Goal: Task Accomplishment & Management: Complete application form

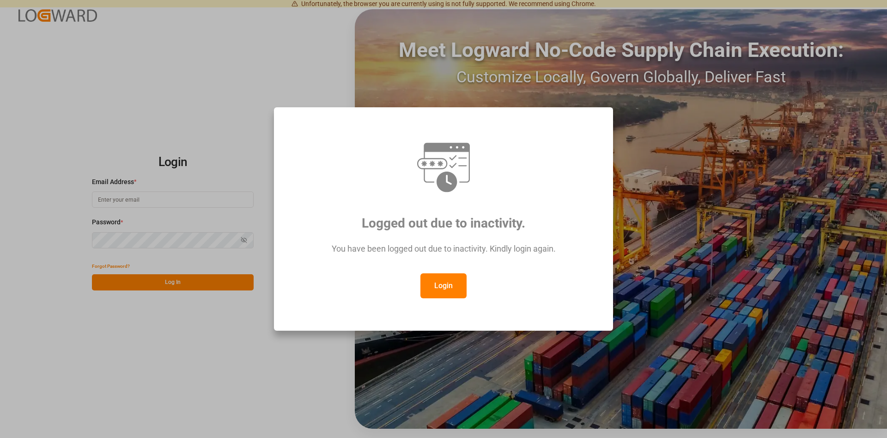
click at [698, 164] on div "Logged out due to inactivity. You have been logged out due to inactivity. Kindl…" at bounding box center [443, 219] width 887 height 438
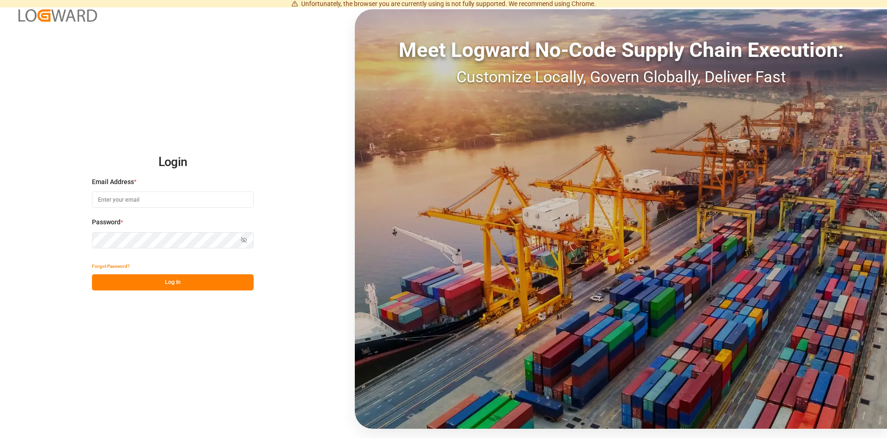
click at [161, 204] on input at bounding box center [173, 199] width 162 height 16
click at [151, 200] on input at bounding box center [173, 199] width 162 height 16
click at [136, 201] on input at bounding box center [173, 199] width 162 height 16
click at [135, 195] on input at bounding box center [173, 199] width 162 height 16
click at [170, 214] on small "Email is required." at bounding box center [173, 213] width 162 height 8
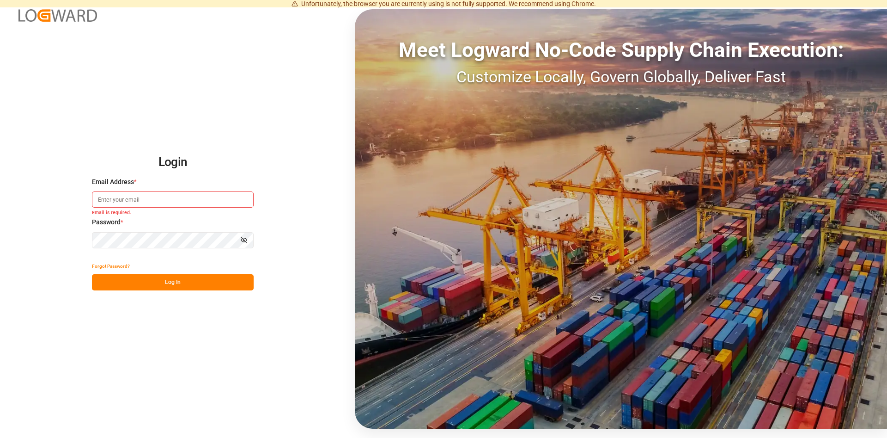
click at [153, 200] on input at bounding box center [173, 199] width 162 height 16
paste input "[PERSON_NAME][EMAIL_ADDRESS][DOMAIN_NAME]"
type input "[PERSON_NAME][EMAIL_ADDRESS][DOMAIN_NAME]"
click at [136, 260] on div "Forgot Password?" at bounding box center [173, 266] width 162 height 16
click at [151, 280] on button "Log In" at bounding box center [173, 282] width 162 height 16
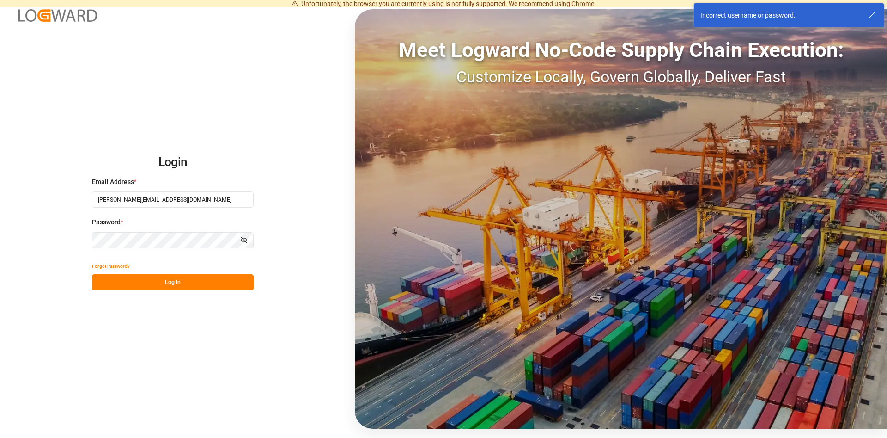
click at [877, 14] on icon at bounding box center [871, 15] width 11 height 11
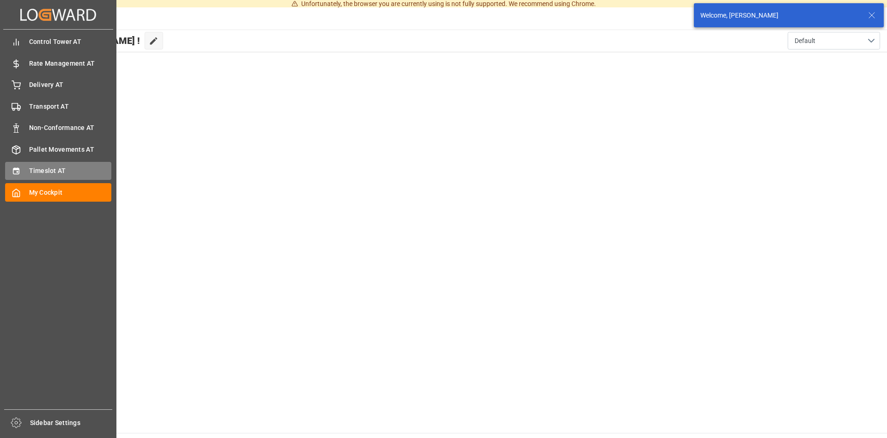
click at [42, 165] on div "Timeslot AT Timeslot AT" at bounding box center [58, 171] width 106 height 18
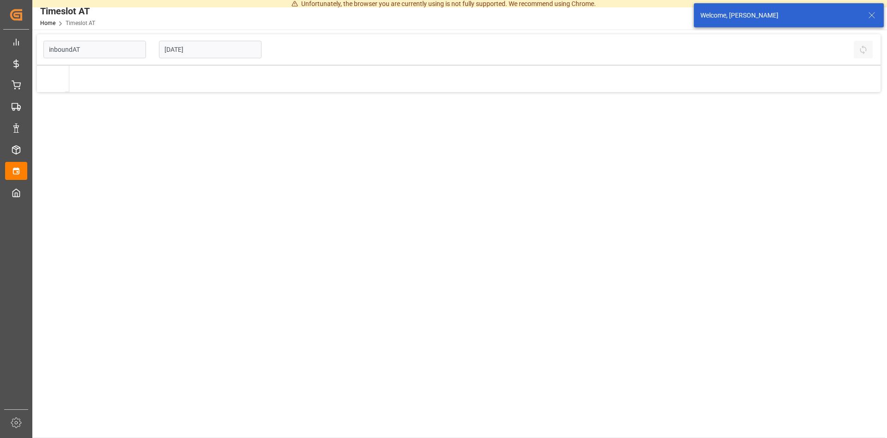
type input "Inbound AT"
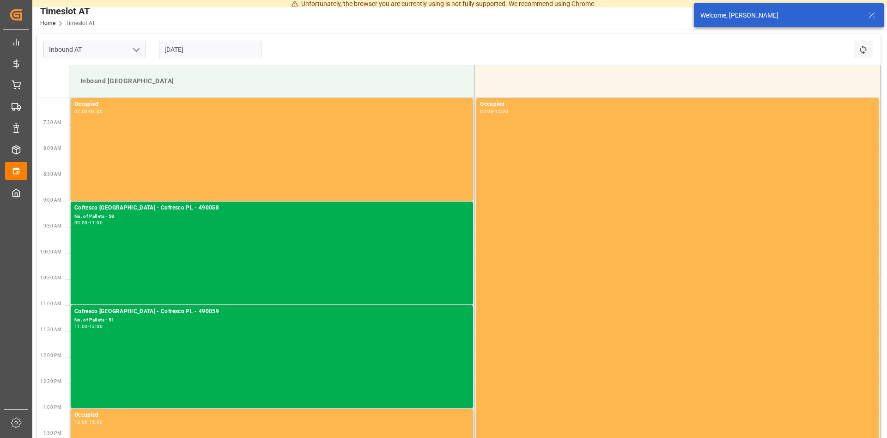
click at [206, 46] on input "[DATE]" at bounding box center [210, 50] width 103 height 18
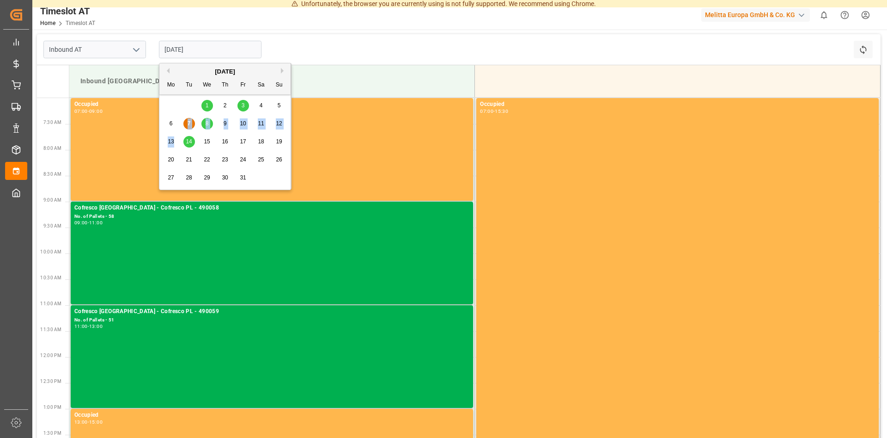
drag, startPoint x: 188, startPoint y: 139, endPoint x: 176, endPoint y: 147, distance: 14.7
click at [176, 147] on div "13 14 15 16 17 18 19" at bounding box center [225, 142] width 126 height 18
click at [276, 129] on div "12" at bounding box center [280, 123] width 12 height 11
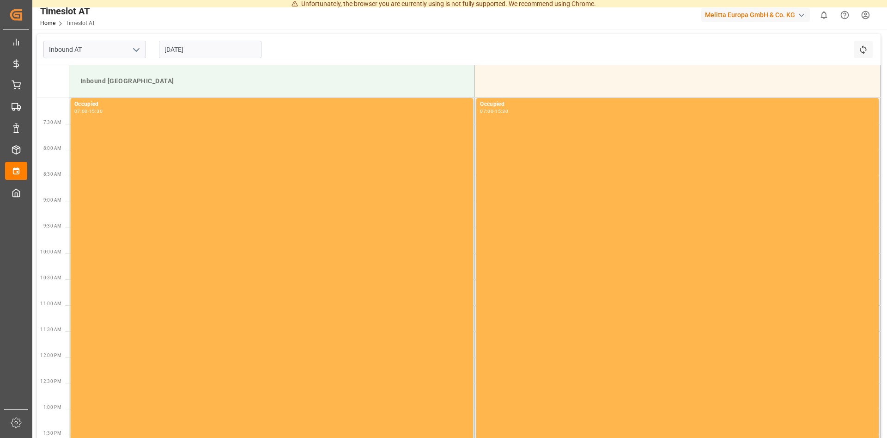
click at [182, 46] on input "[DATE]" at bounding box center [210, 50] width 103 height 18
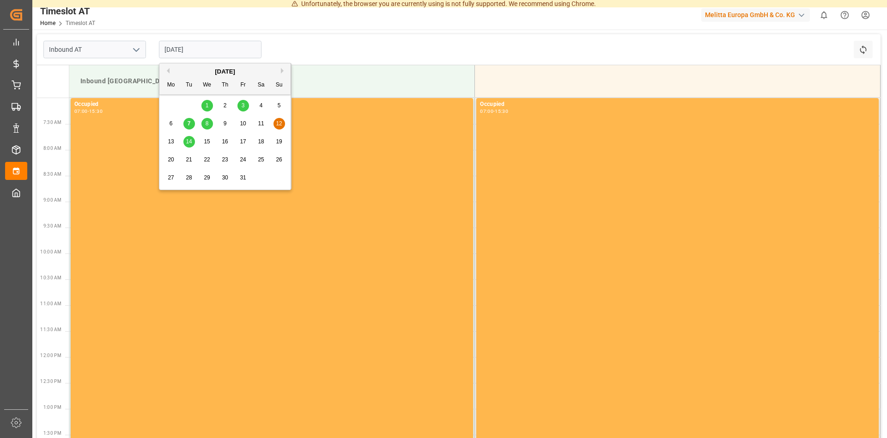
click at [169, 144] on span "13" at bounding box center [171, 141] width 6 height 6
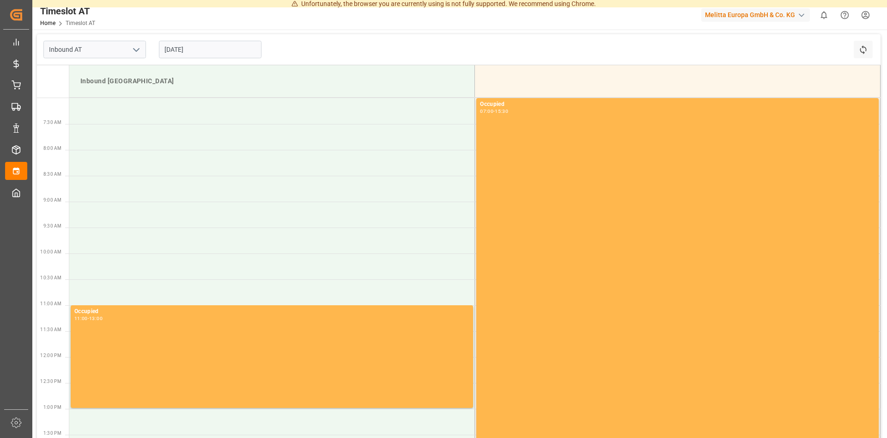
click at [196, 50] on input "[DATE]" at bounding box center [210, 50] width 103 height 18
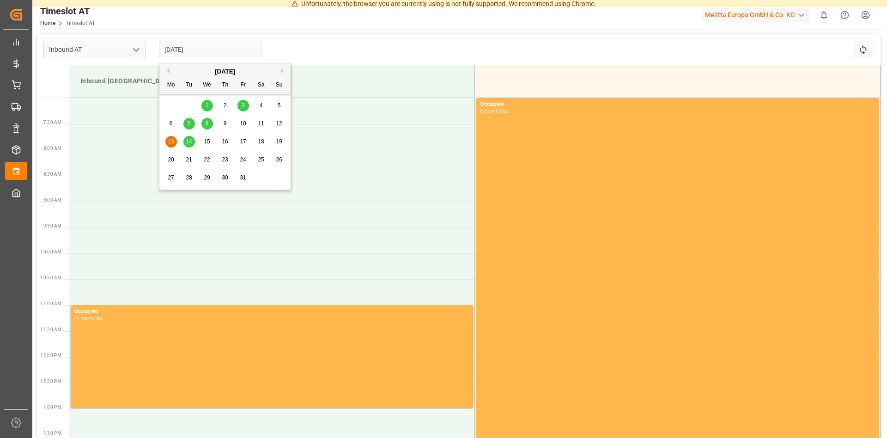
click at [185, 142] on div "14" at bounding box center [189, 141] width 12 height 11
type input "[DATE]"
